Goal: Task Accomplishment & Management: Complete application form

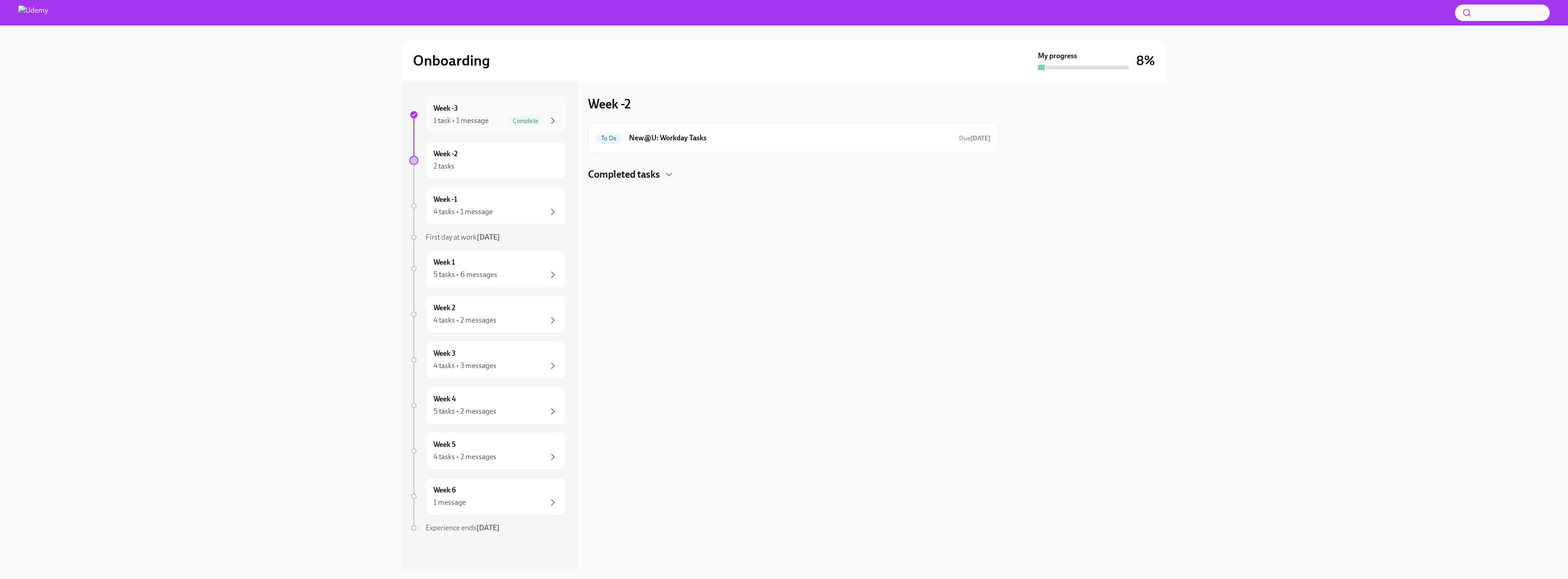
click at [486, 113] on div "Week -3 1 task • 1 message Complete" at bounding box center [495, 114] width 125 height 23
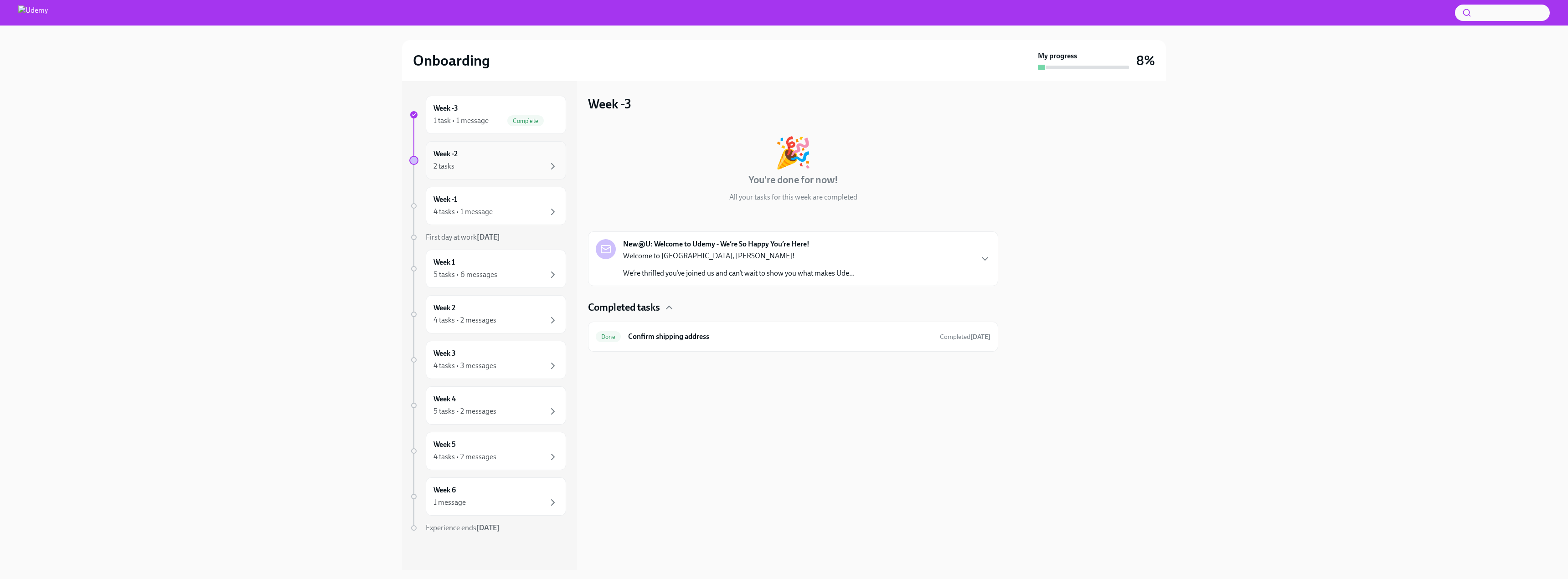
click at [521, 153] on div "Week -2 2 tasks" at bounding box center [495, 160] width 125 height 23
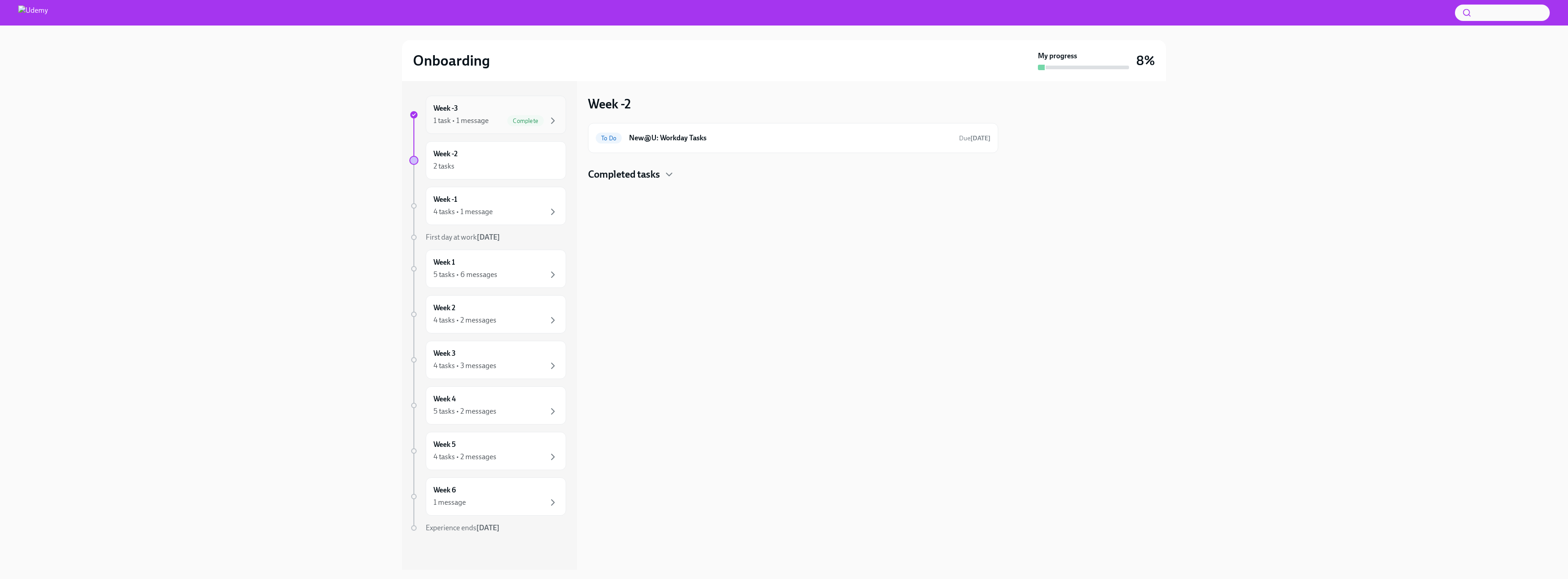
click at [509, 119] on span "Complete" at bounding box center [525, 120] width 37 height 7
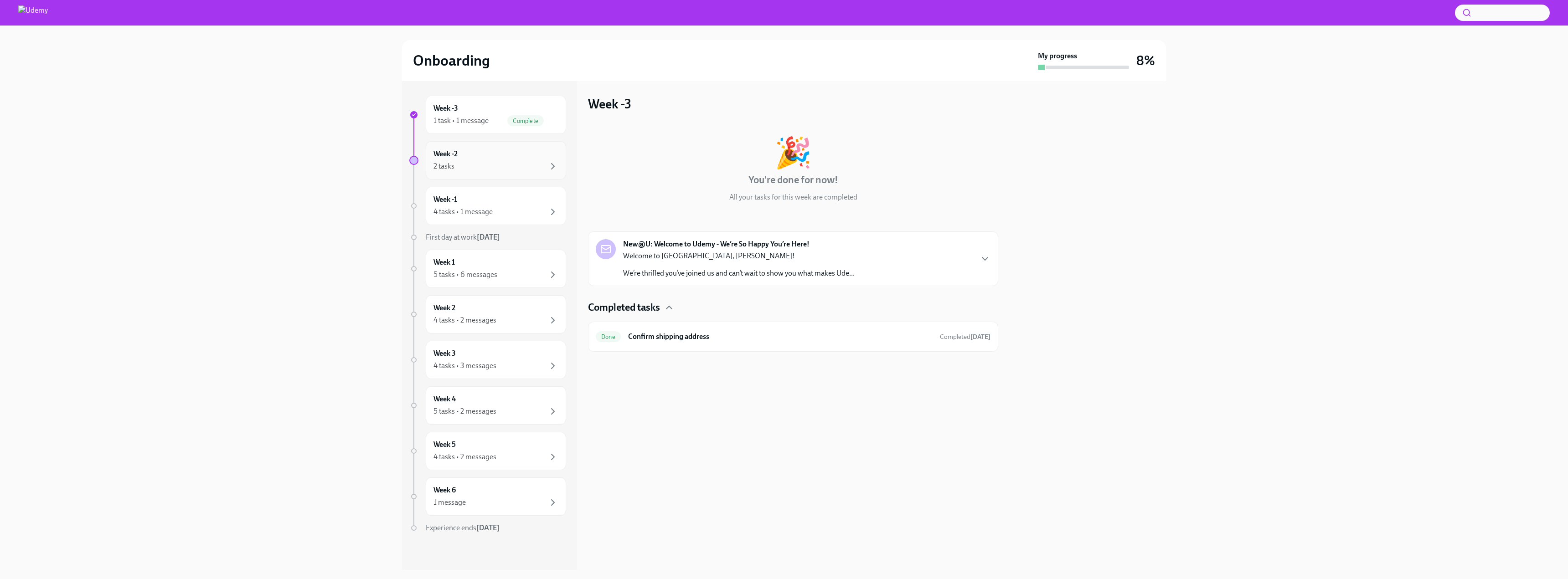
click at [481, 164] on div "2 tasks" at bounding box center [495, 166] width 125 height 11
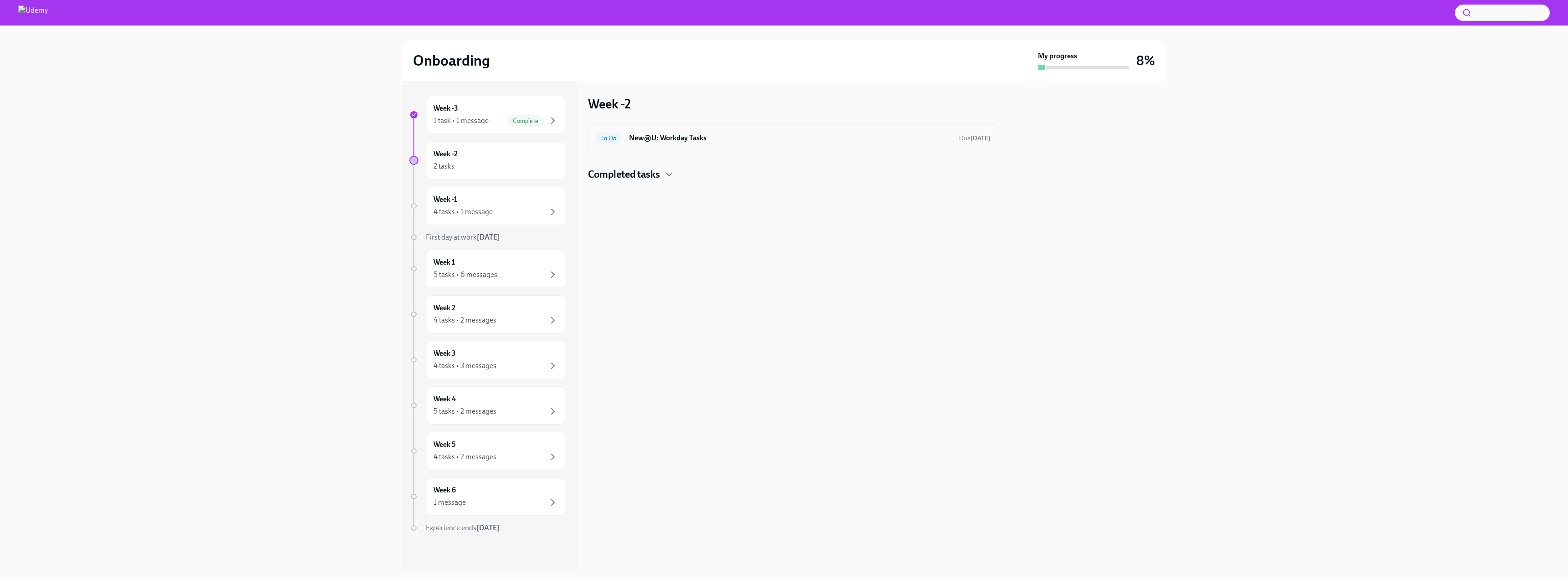
click at [723, 147] on div "To Do New@U: Workday Tasks Due [DATE]" at bounding box center [793, 137] width 410 height 30
click at [643, 175] on h4 "Completed tasks" at bounding box center [624, 175] width 72 height 13
click at [483, 162] on div "2 tasks" at bounding box center [495, 166] width 125 height 11
click at [483, 207] on div "4 tasks • 1 message" at bounding box center [463, 212] width 59 height 10
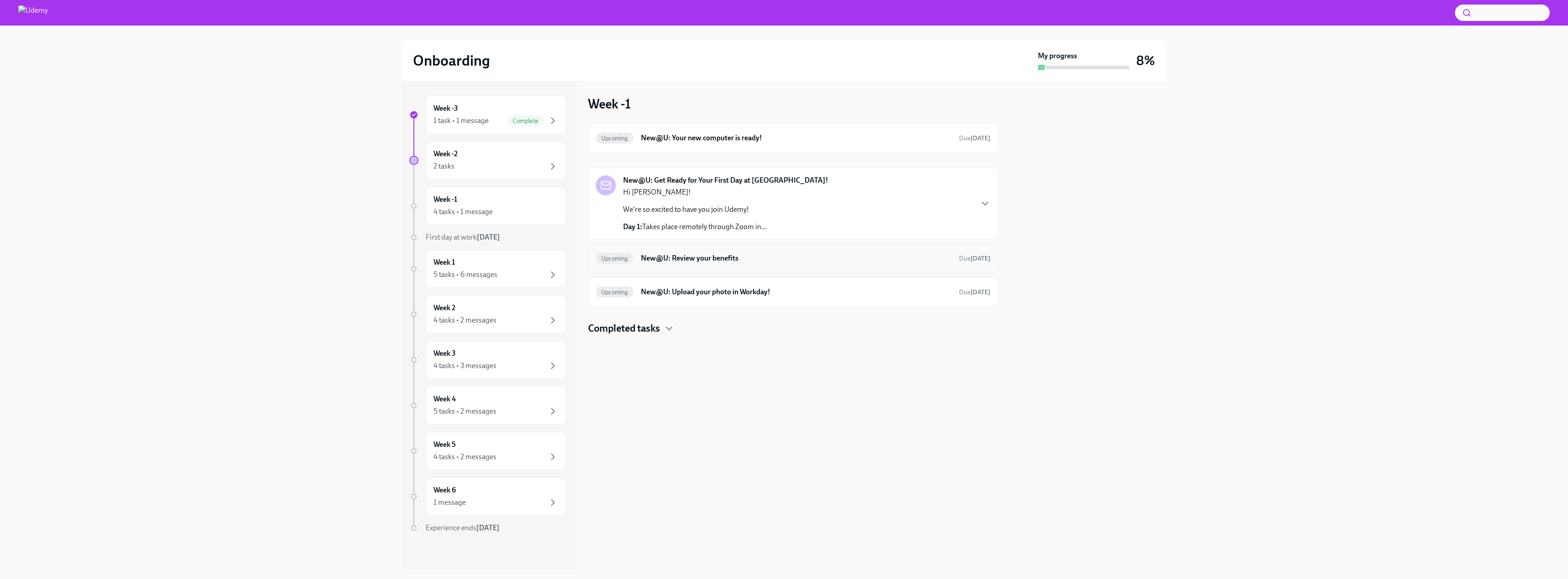
click at [721, 260] on h6 "New@U: Review your benefits" at bounding box center [796, 258] width 311 height 10
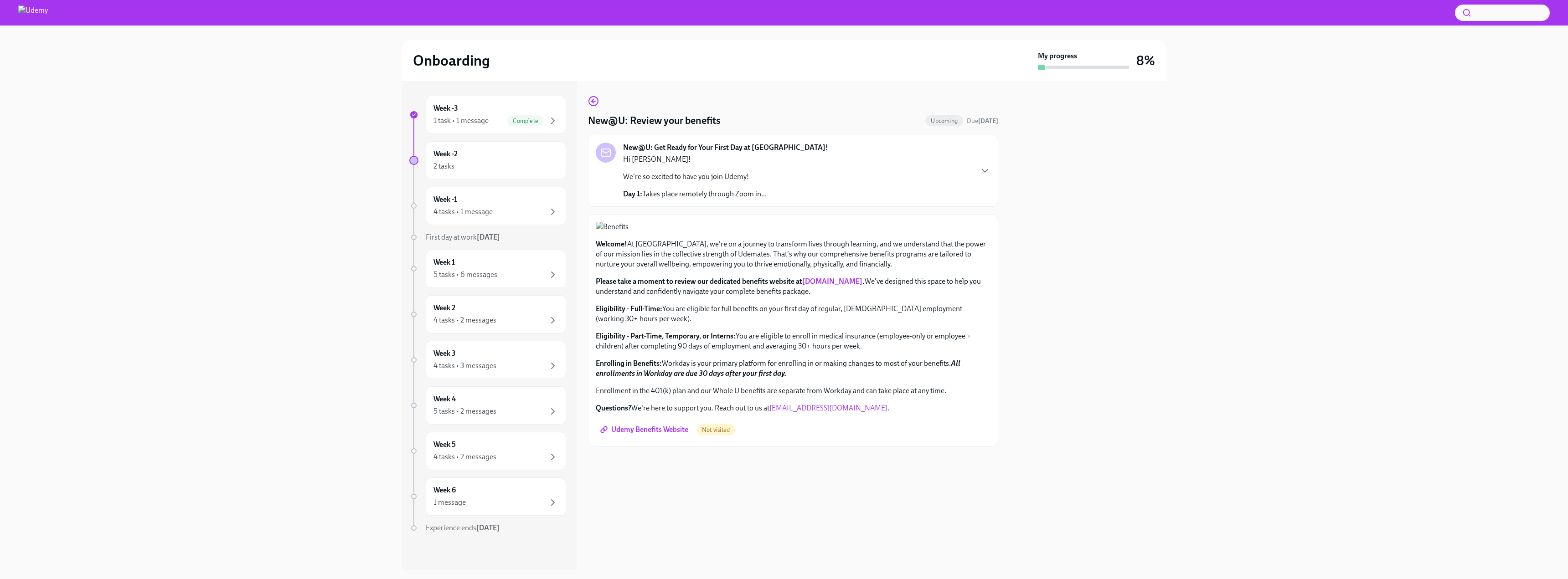
scroll to position [114, 0]
drag, startPoint x: 685, startPoint y: 402, endPoint x: 788, endPoint y: 420, distance: 104.6
click at [787, 413] on div "Welcome! At [GEOGRAPHIC_DATA], we're on a journey to transform lives through le…" at bounding box center [793, 326] width 394 height 174
click at [836, 286] on link "[DOMAIN_NAME]" at bounding box center [832, 281] width 60 height 9
drag, startPoint x: 868, startPoint y: 376, endPoint x: 862, endPoint y: 376, distance: 6.0
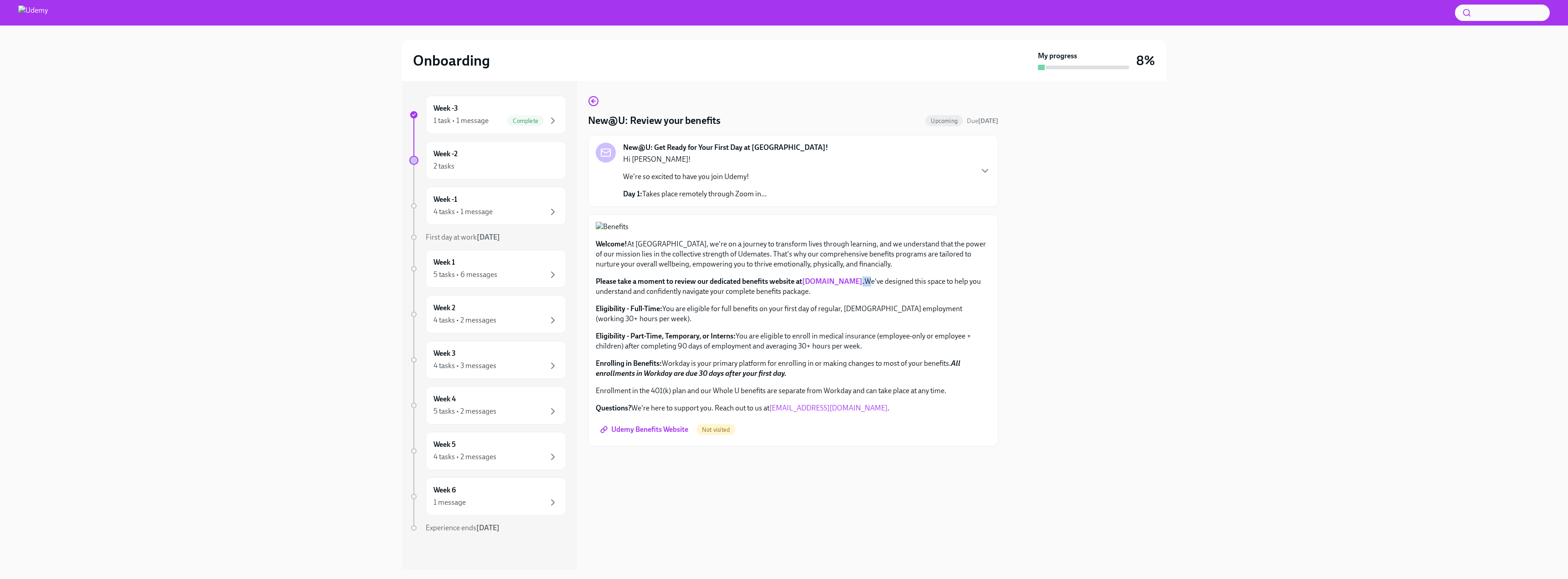
click at [862, 296] on p "Please take a moment to review our dedicated benefits website at [DOMAIN_NAME] …" at bounding box center [793, 286] width 394 height 20
click at [879, 296] on p "Please take a moment to review our dedicated benefits website at [DOMAIN_NAME] …" at bounding box center [793, 286] width 394 height 20
click at [645, 434] on span "Udemy Benefits Website" at bounding box center [645, 429] width 86 height 9
click at [494, 104] on div "Week -3 1 task • 1 message Complete" at bounding box center [495, 114] width 125 height 23
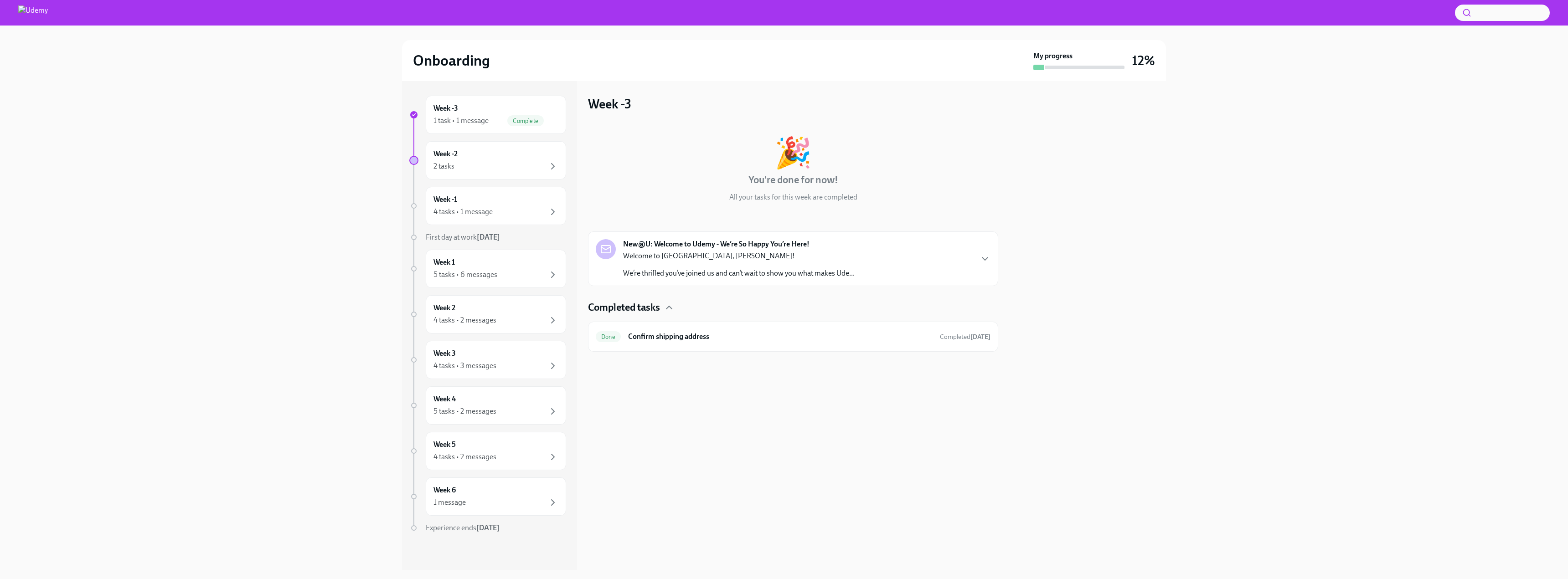
click at [705, 269] on p "We’re thrilled you’ve joined us and can’t wait to show you what makes Ude..." at bounding box center [739, 273] width 231 height 10
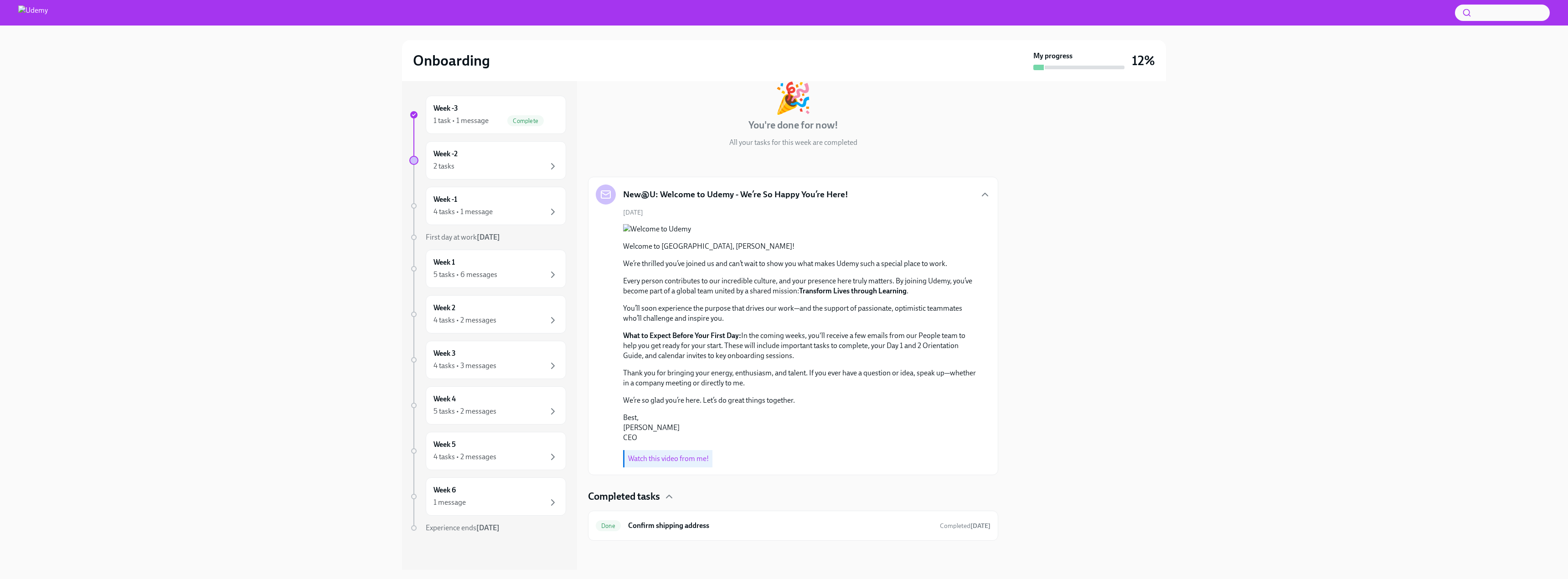
scroll to position [131, 0]
click at [668, 457] on link "Watch this video from me!" at bounding box center [668, 459] width 81 height 9
click at [478, 127] on div "Week -3 1 task • 1 message Complete" at bounding box center [495, 114] width 141 height 38
click at [503, 114] on div "Week -3 1 task • 1 message Complete" at bounding box center [495, 114] width 125 height 23
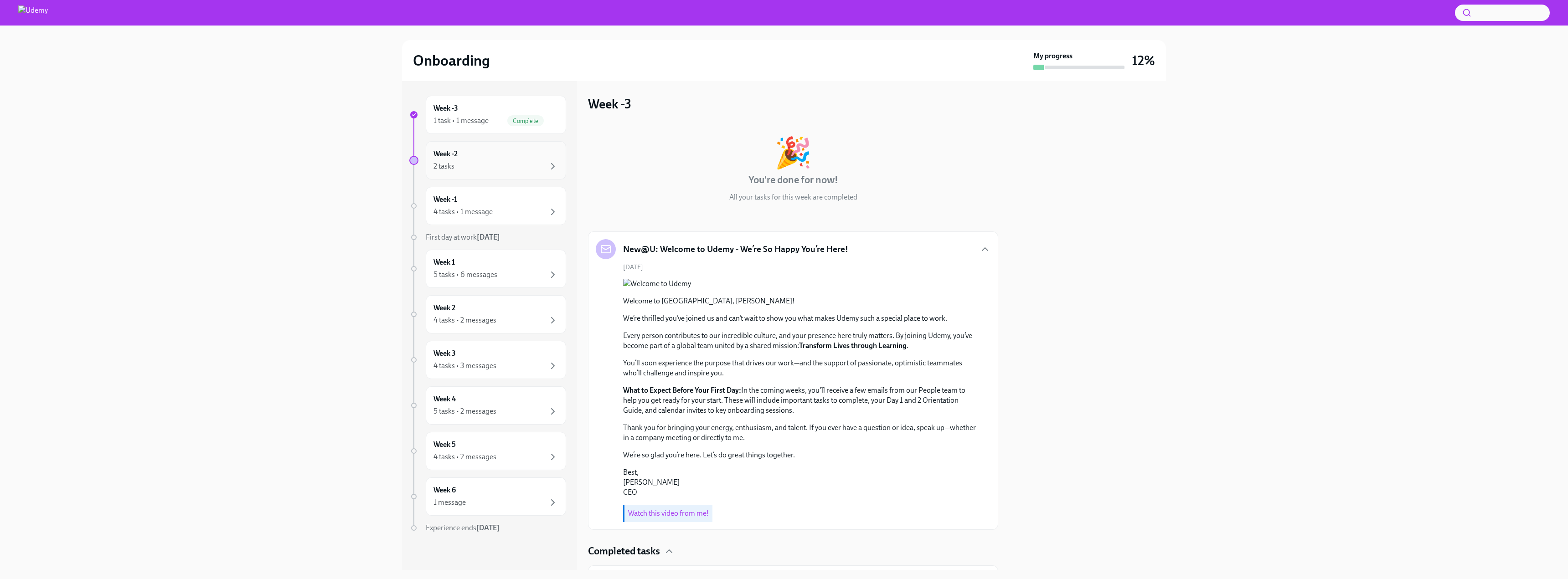
click at [454, 151] on h6 "Week -2" at bounding box center [446, 154] width 24 height 10
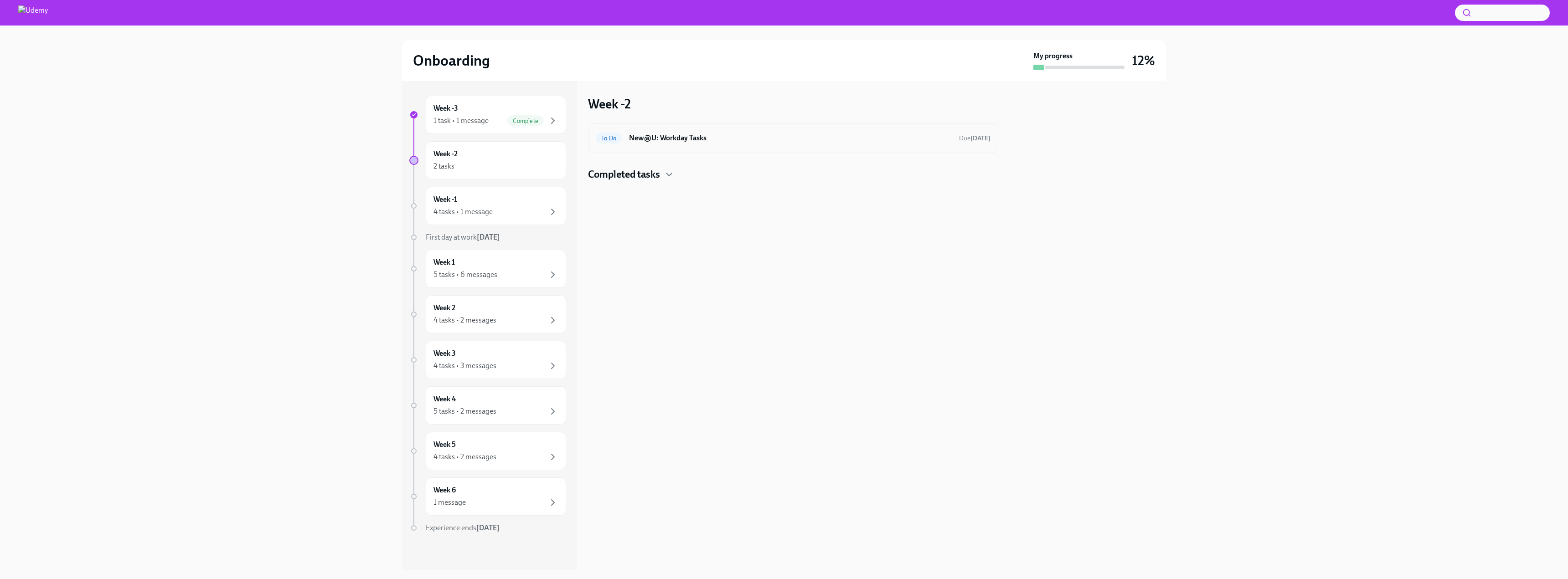
click at [692, 139] on h6 "New@U: Workday Tasks" at bounding box center [790, 138] width 323 height 10
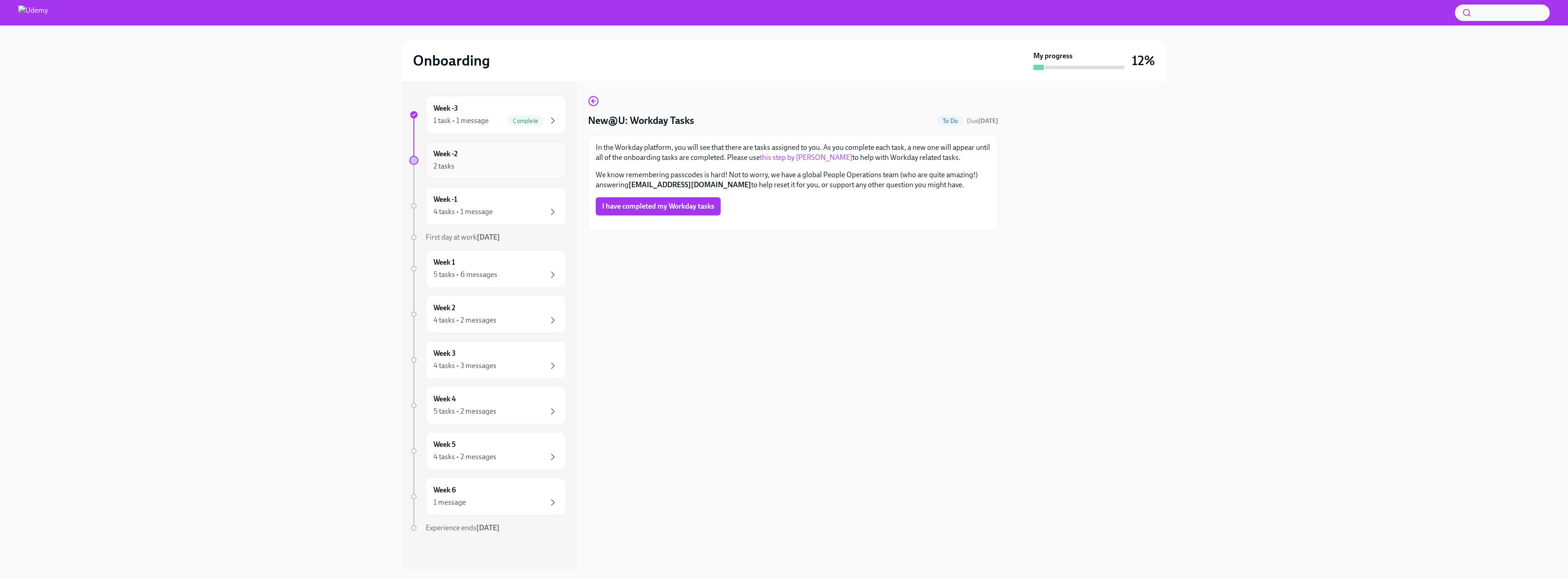
click at [485, 167] on div "2 tasks" at bounding box center [495, 166] width 125 height 11
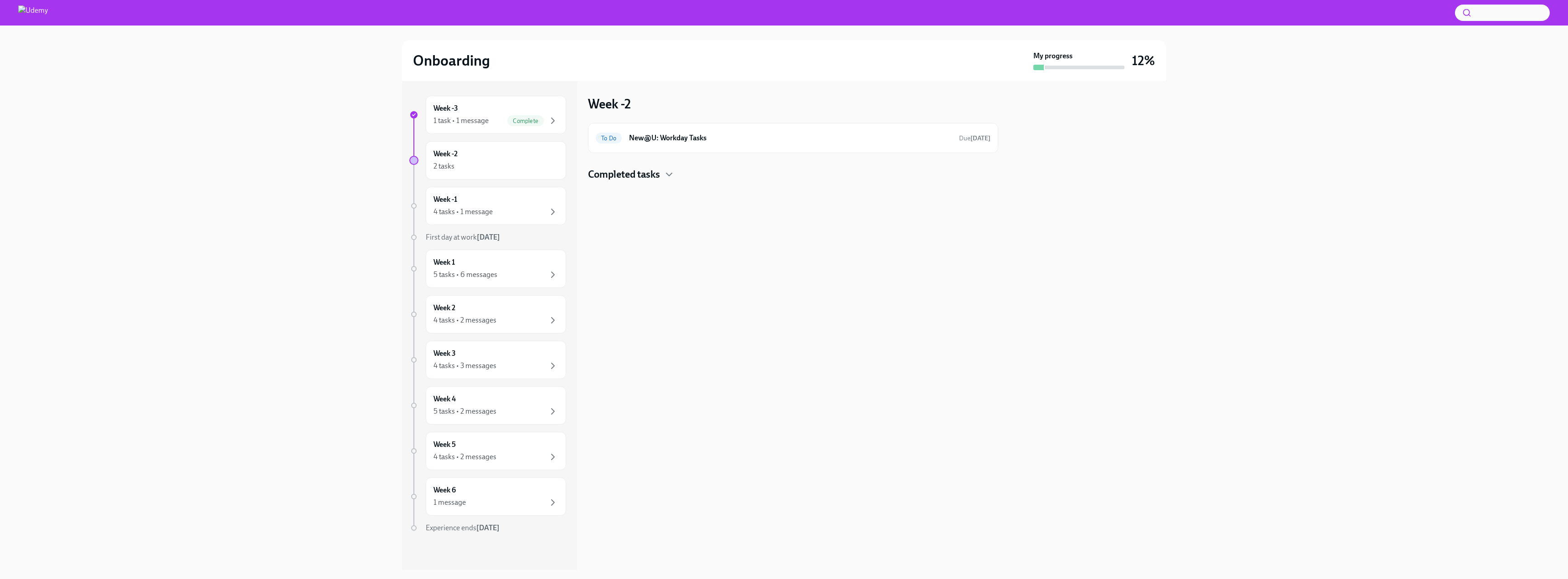
click at [651, 176] on h4 "Completed tasks" at bounding box center [624, 175] width 72 height 13
click at [723, 201] on h6 "New@U: Your Office Equipment Stipend" at bounding box center [780, 203] width 304 height 10
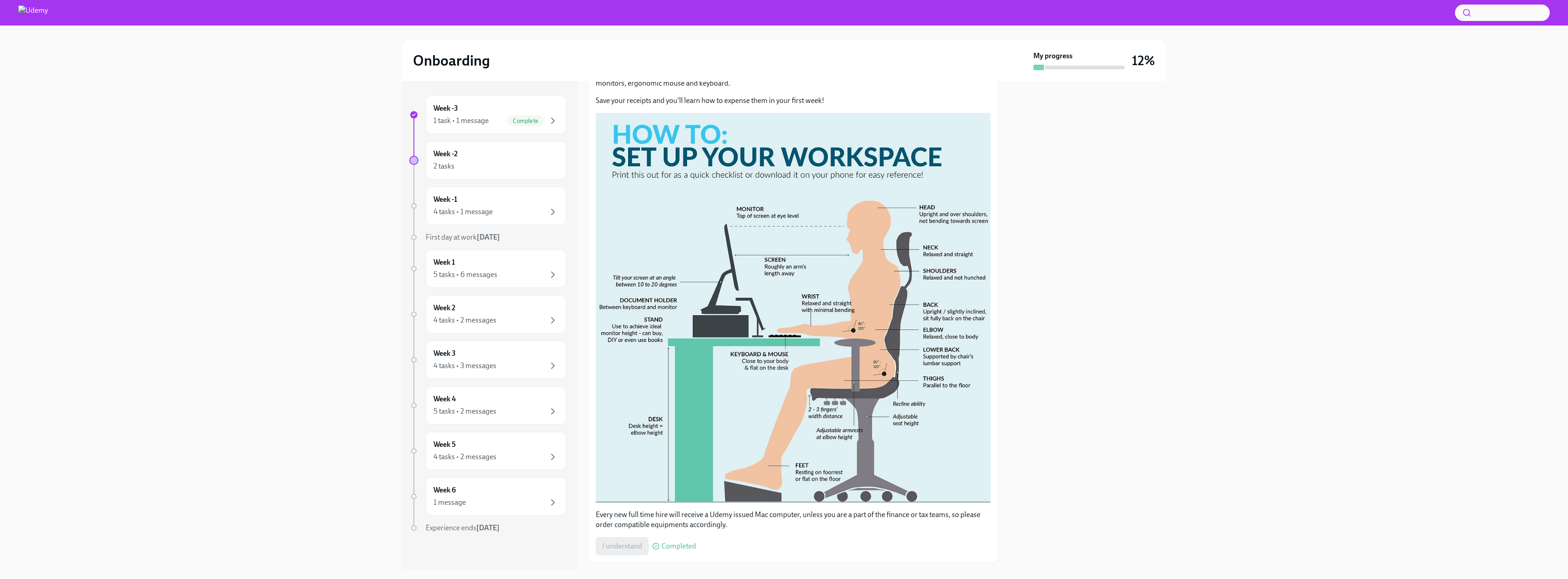
scroll to position [137, 0]
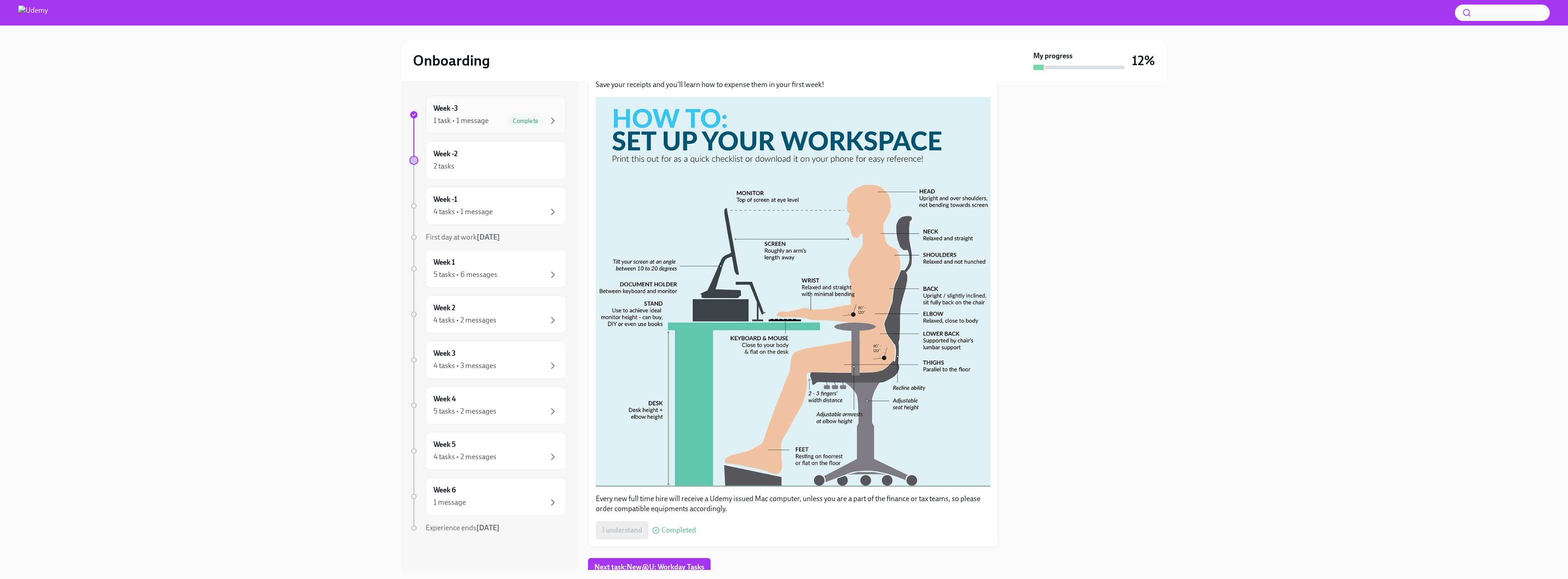
click at [514, 116] on div "Complete" at bounding box center [525, 120] width 37 height 11
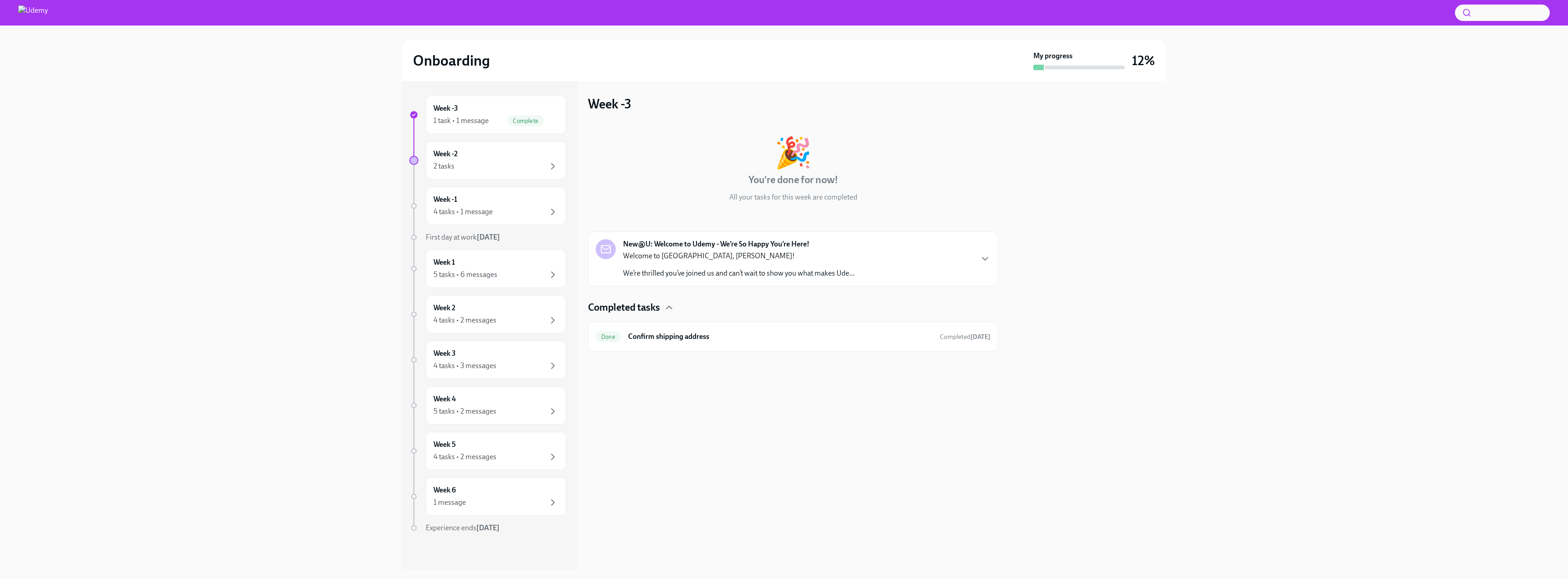
click at [749, 255] on p "Welcome to [GEOGRAPHIC_DATA], [PERSON_NAME]!" at bounding box center [739, 256] width 231 height 10
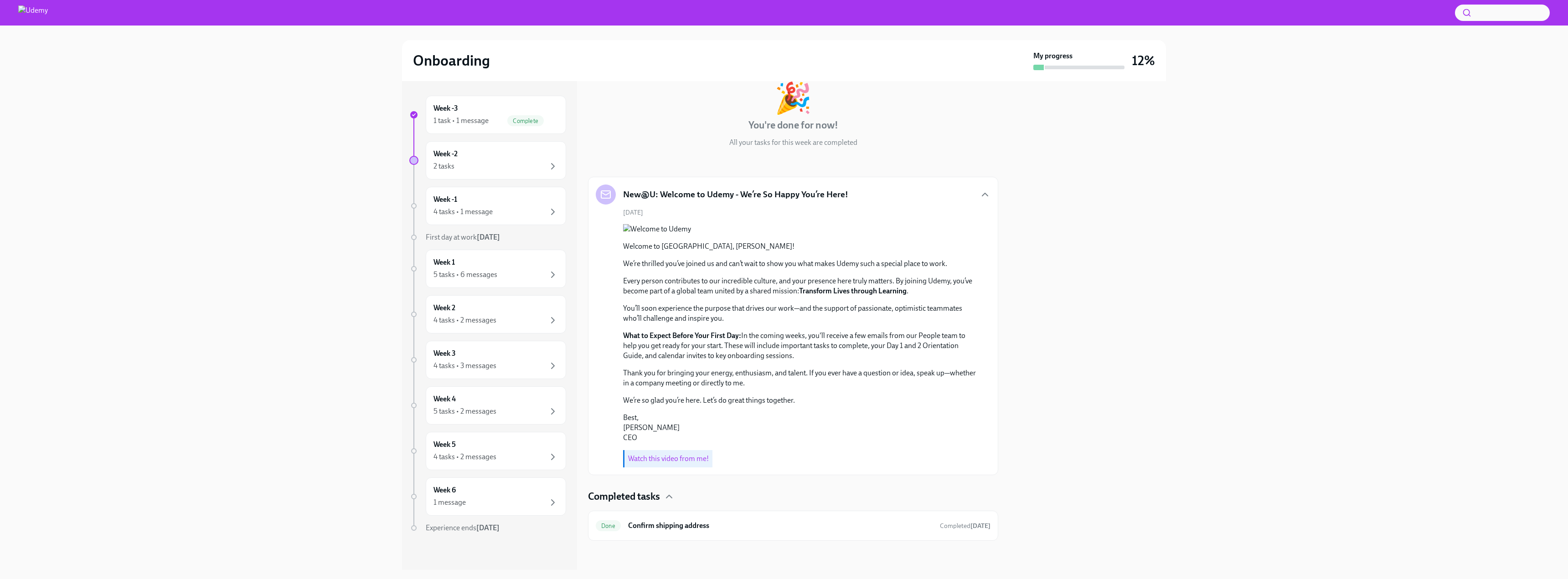
scroll to position [131, 0]
click at [465, 162] on div "2 tasks" at bounding box center [495, 166] width 125 height 11
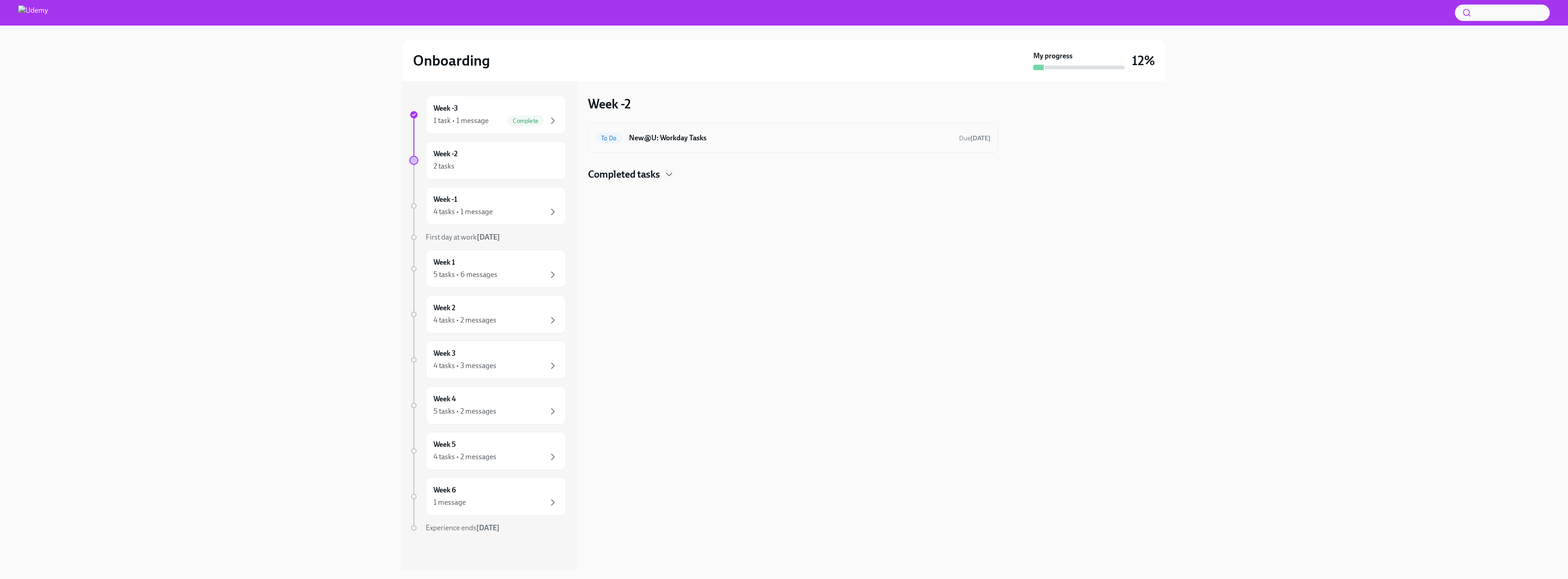
click at [674, 139] on h6 "New@U: Workday Tasks" at bounding box center [790, 138] width 323 height 10
